Goal: Information Seeking & Learning: Learn about a topic

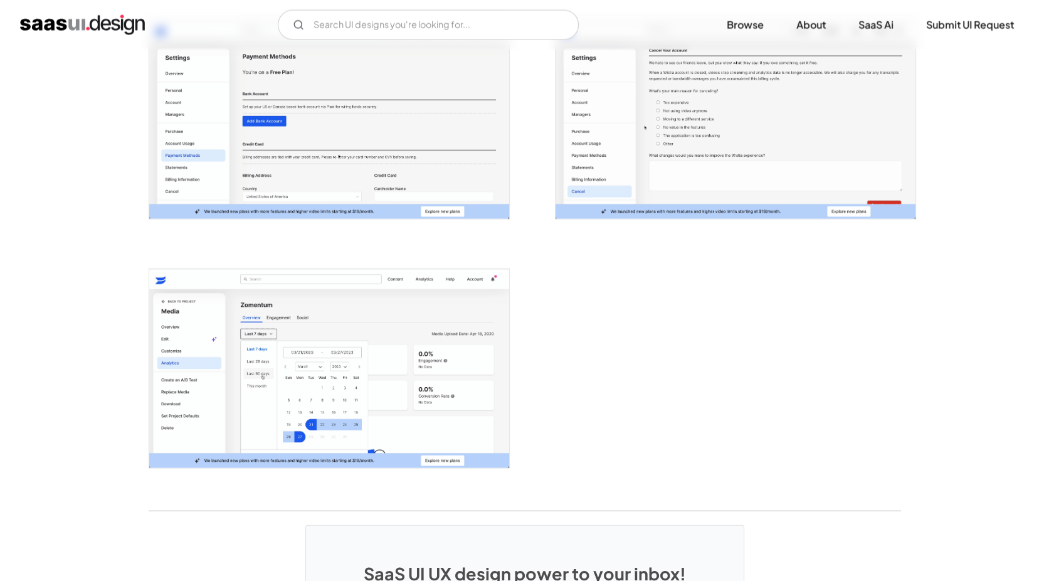
scroll to position [1474, 0]
